Goal: Information Seeking & Learning: Check status

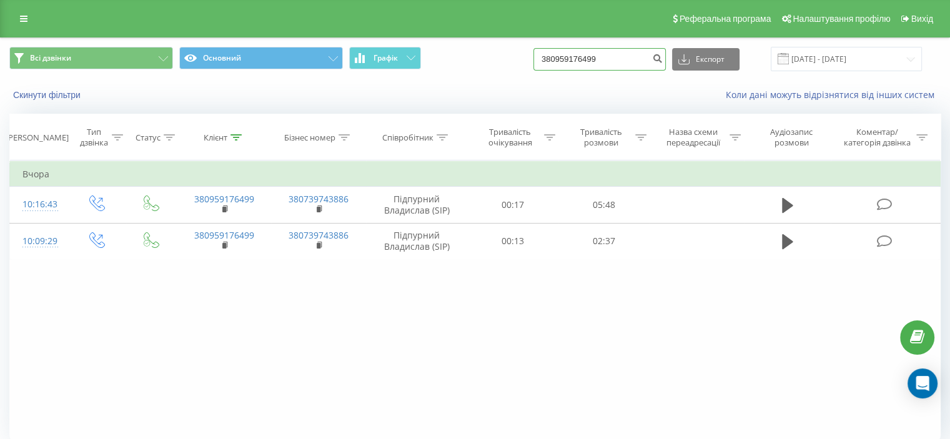
drag, startPoint x: 590, startPoint y: 57, endPoint x: 550, endPoint y: 56, distance: 40.6
click at [551, 56] on input "380959176499" at bounding box center [599, 59] width 132 height 22
paste input "0 (98) 441 58 81"
click at [583, 57] on input "0 (98) 441 58 81" at bounding box center [599, 59] width 132 height 22
click at [567, 57] on input "0 (98441 58 81" at bounding box center [599, 59] width 132 height 22
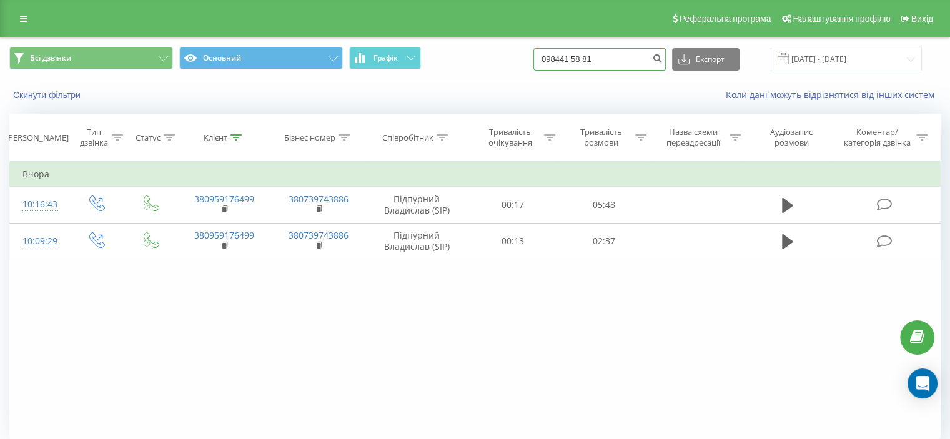
click at [588, 57] on input "098441 58 81" at bounding box center [599, 59] width 132 height 22
click at [600, 57] on input "09844158 81" at bounding box center [599, 59] width 132 height 22
click at [598, 57] on input "09844158 81" at bounding box center [599, 59] width 132 height 22
type input "0984415881"
click at [663, 56] on icon "submit" at bounding box center [657, 56] width 11 height 7
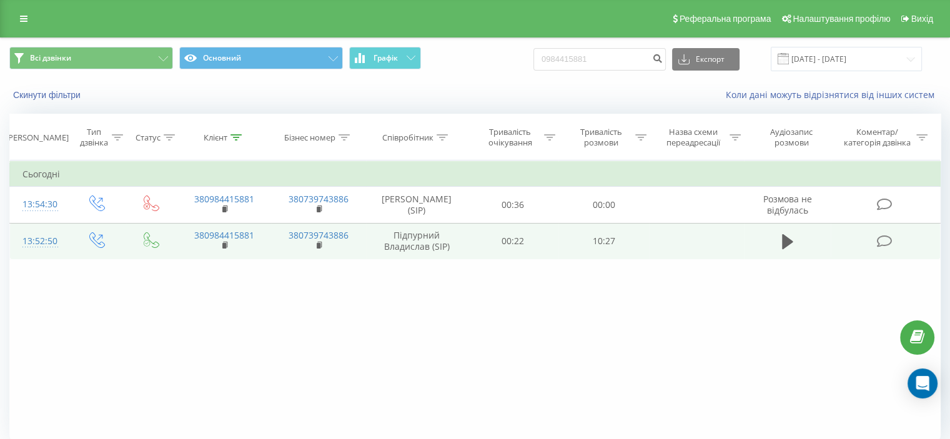
click at [879, 242] on icon at bounding box center [884, 241] width 16 height 13
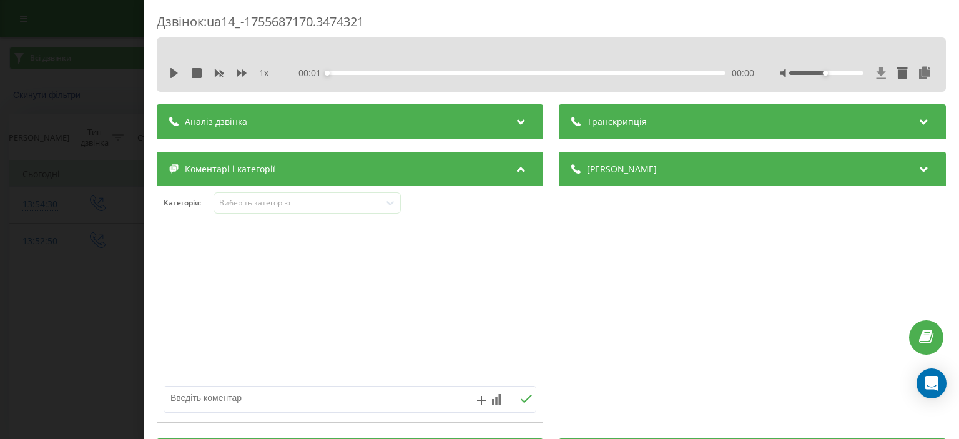
click at [877, 72] on icon at bounding box center [881, 73] width 9 height 12
click at [877, 71] on icon at bounding box center [881, 73] width 9 height 12
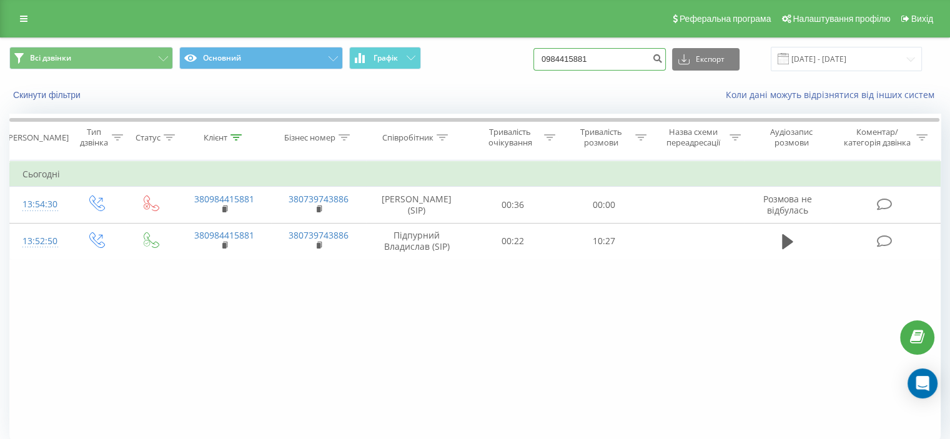
drag, startPoint x: 585, startPoint y: 57, endPoint x: 535, endPoint y: 51, distance: 51.0
click at [546, 49] on div "Всі дзвінки Основний Графік 0984415881 Експорт .csv .xls .xlsx 20.05.2025 - 20.…" at bounding box center [474, 59] width 931 height 24
paste input "675412337"
type input "0675412337"
click at [663, 61] on icon "submit" at bounding box center [657, 56] width 11 height 7
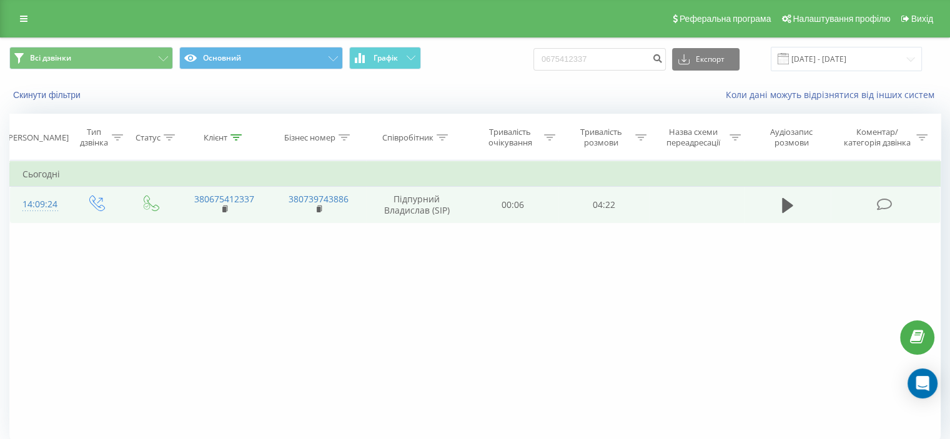
click at [886, 202] on icon at bounding box center [884, 204] width 16 height 13
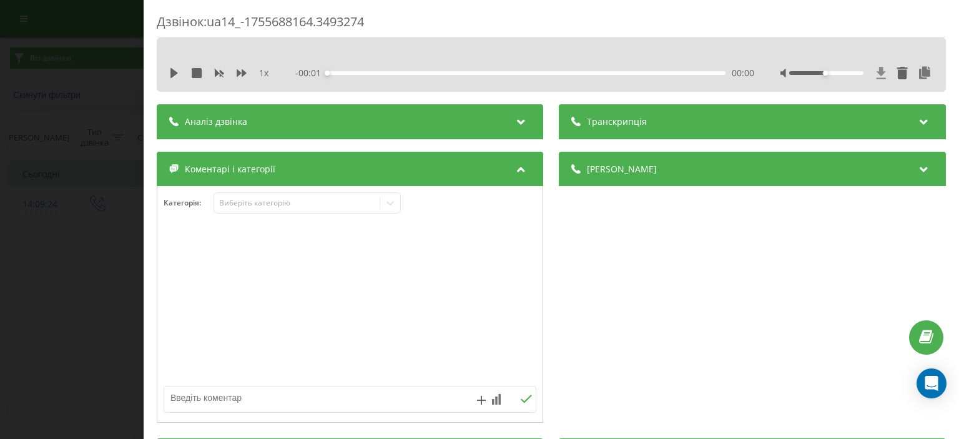
click at [877, 72] on icon at bounding box center [881, 73] width 9 height 12
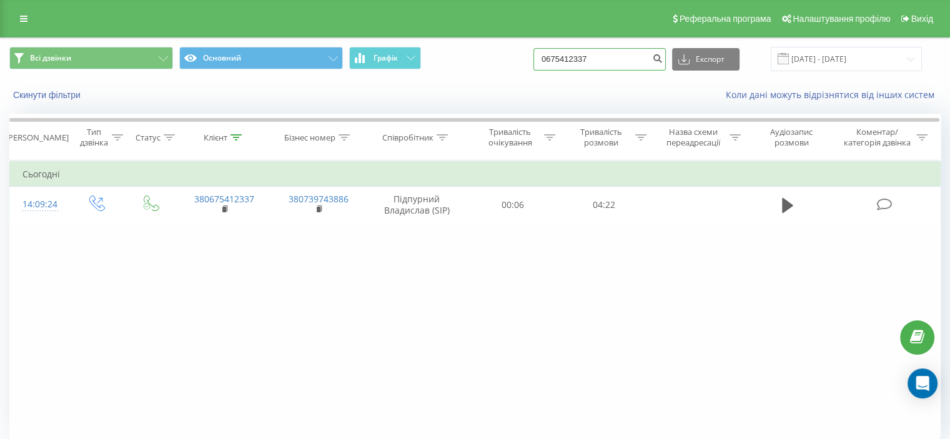
drag, startPoint x: 620, startPoint y: 57, endPoint x: 523, endPoint y: 56, distance: 96.8
click at [523, 56] on div "Всі дзвінки Основний Графік 0675412337 Експорт .csv .xls .xlsx 20.05.2025 - 20.…" at bounding box center [474, 59] width 931 height 24
paste input "380952837378"
type input "380952837378"
click at [663, 57] on icon "submit" at bounding box center [657, 56] width 11 height 7
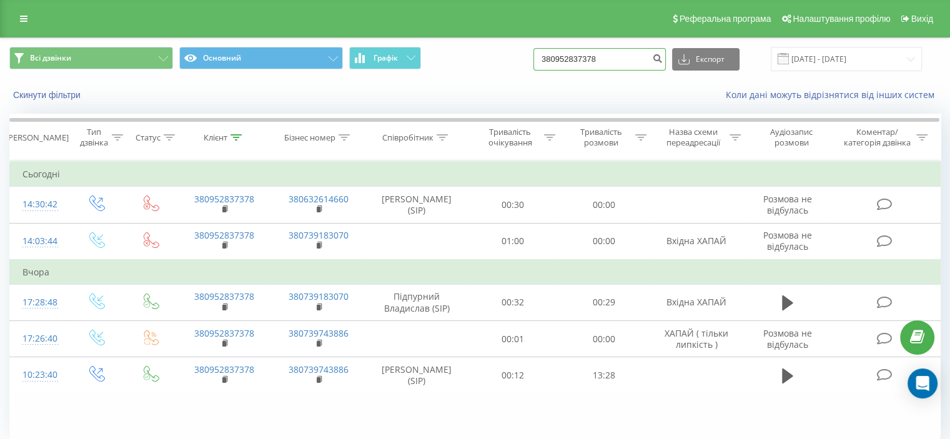
drag, startPoint x: 621, startPoint y: 54, endPoint x: 568, endPoint y: 54, distance: 53.1
click at [568, 54] on input "380952837378" at bounding box center [599, 59] width 132 height 22
click at [620, 63] on input "380952837378" at bounding box center [599, 59] width 132 height 22
drag, startPoint x: 626, startPoint y: 62, endPoint x: 523, endPoint y: 62, distance: 102.4
click at [523, 62] on div "Всі дзвінки Основний Графік 380952837378 Експорт .csv .xls .xlsx 20.05.2025 - 2…" at bounding box center [474, 59] width 931 height 24
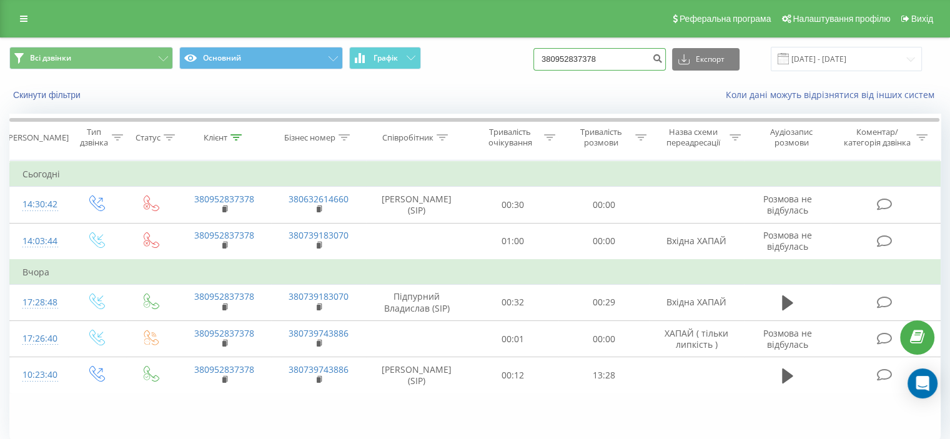
paste input "0663117779"
type input "0663117779"
click at [663, 56] on icon "submit" at bounding box center [657, 56] width 11 height 7
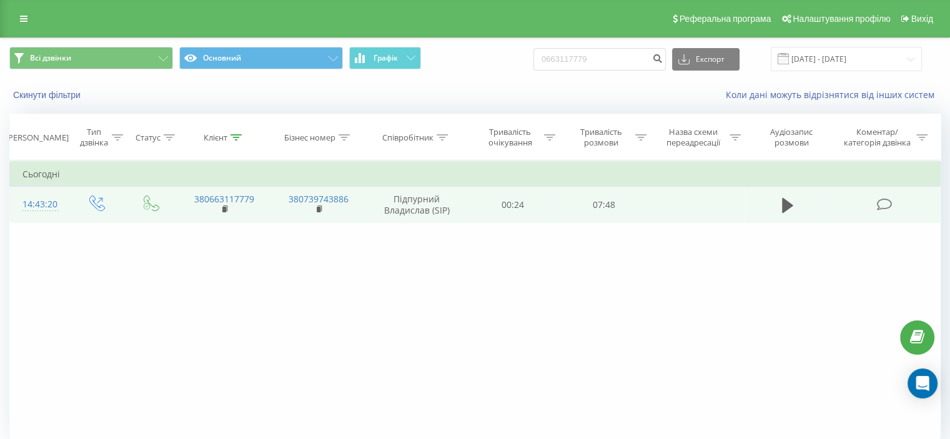
click at [883, 203] on icon at bounding box center [884, 204] width 16 height 13
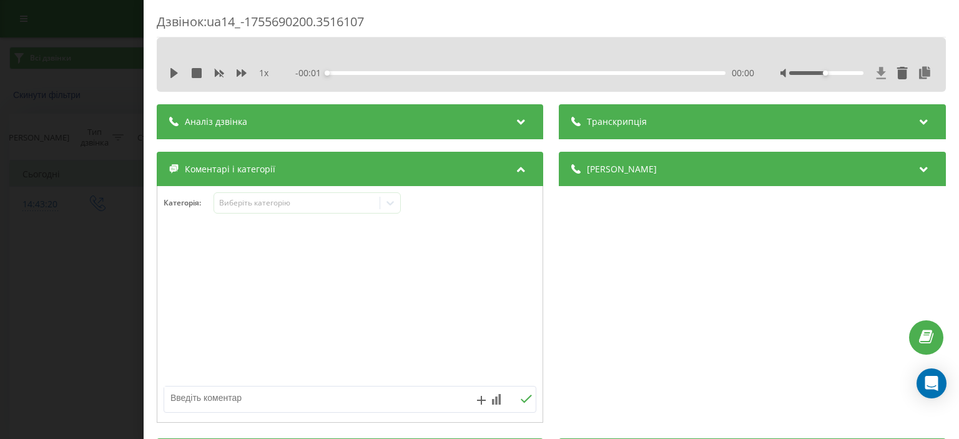
click at [877, 72] on icon at bounding box center [881, 73] width 9 height 12
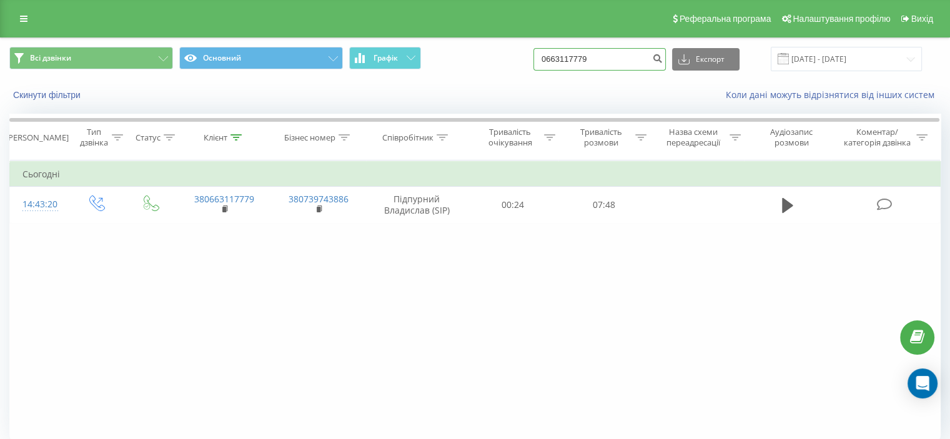
drag, startPoint x: 637, startPoint y: 63, endPoint x: 529, endPoint y: 60, distance: 108.1
click at [529, 60] on div "Всі дзвінки Основний Графік 0663117779 Експорт .csv .xls .xlsx [DATE] - [DATE]" at bounding box center [474, 59] width 931 height 24
